Goal: Communication & Community: Ask a question

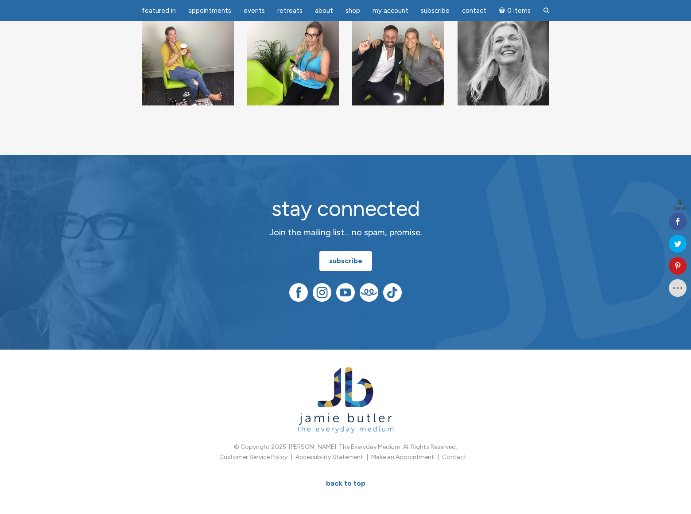
scroll to position [207, 0]
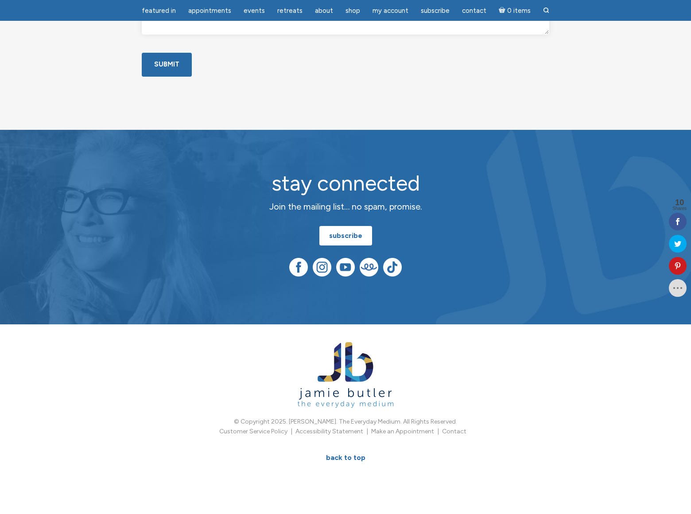
scroll to position [86, 0]
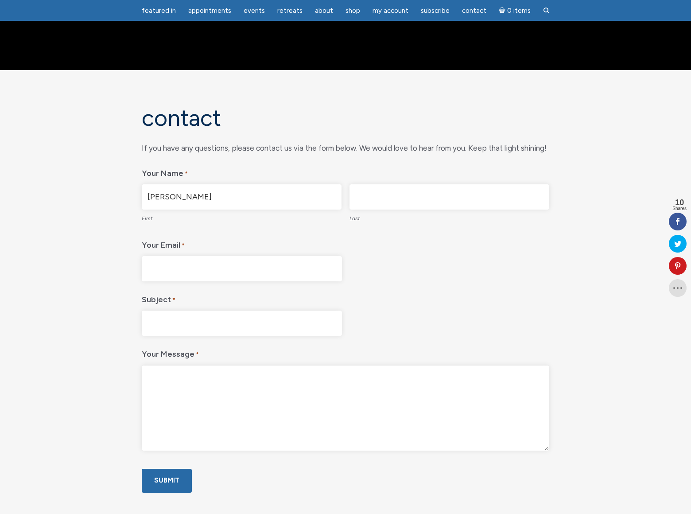
type input "[PERSON_NAME]"
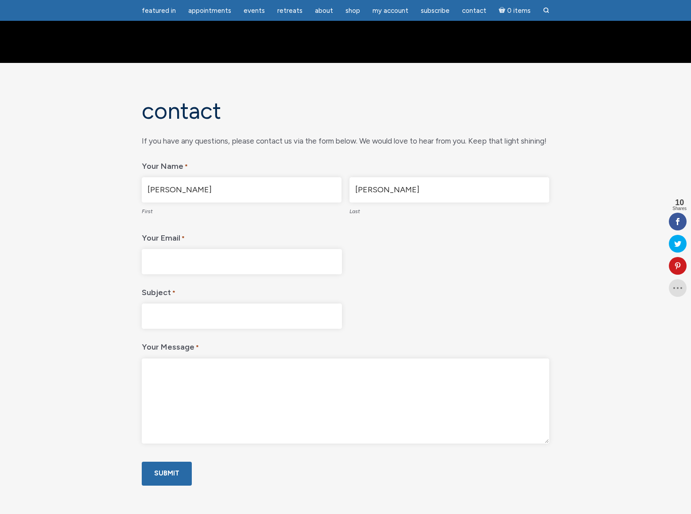
type input "[PERSON_NAME]"
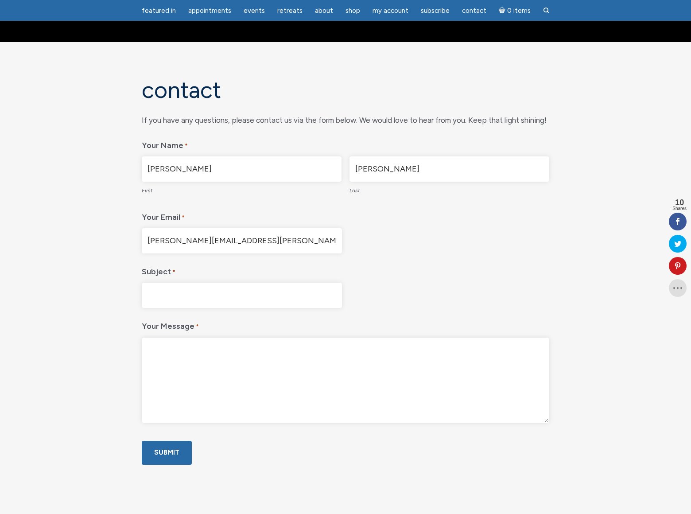
type input "[PERSON_NAME][EMAIL_ADDRESS][PERSON_NAME][DOMAIN_NAME]"
type input "DominatingKeywords"
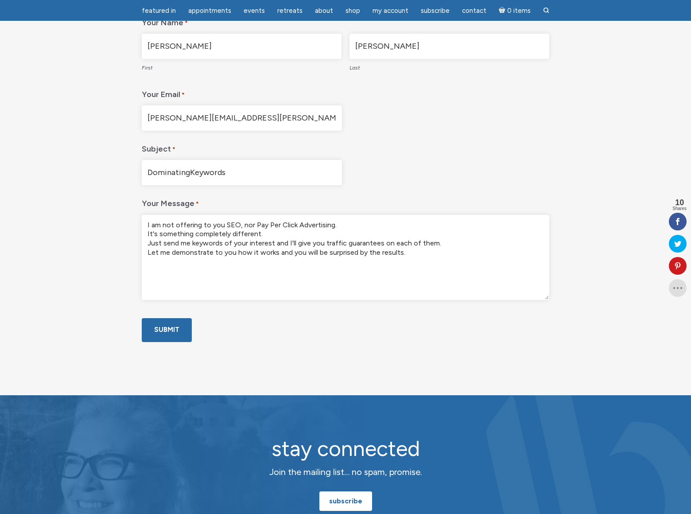
type textarea "I am not offering to you SEO, nor Pay Per Click Advertising. It's something com…"
click at [166, 342] on input "Submit" at bounding box center [167, 329] width 50 height 23
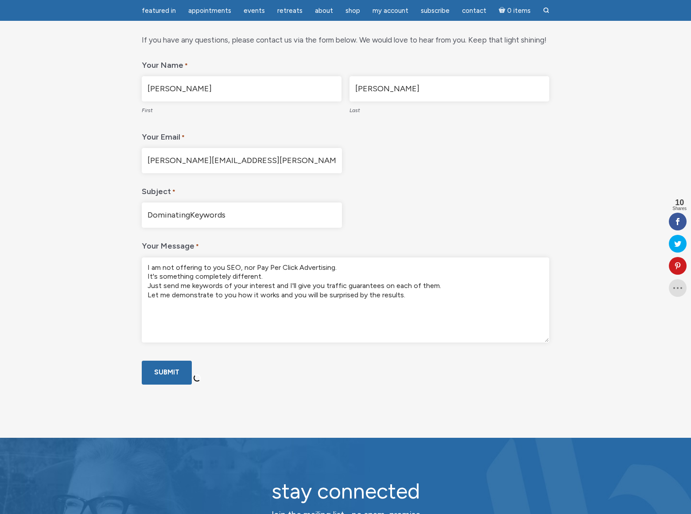
scroll to position [0, 0]
